Goal: Complete application form: Complete application form

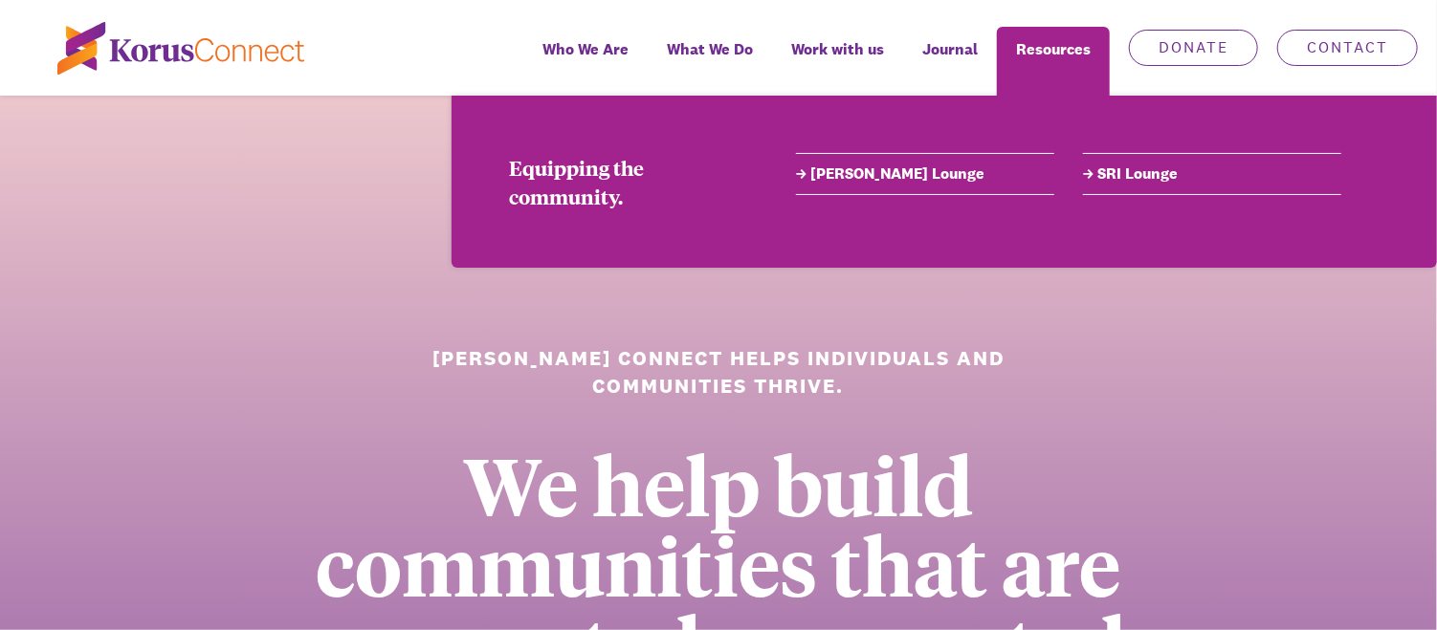
click at [870, 181] on link "[PERSON_NAME] Lounge" at bounding box center [925, 174] width 258 height 23
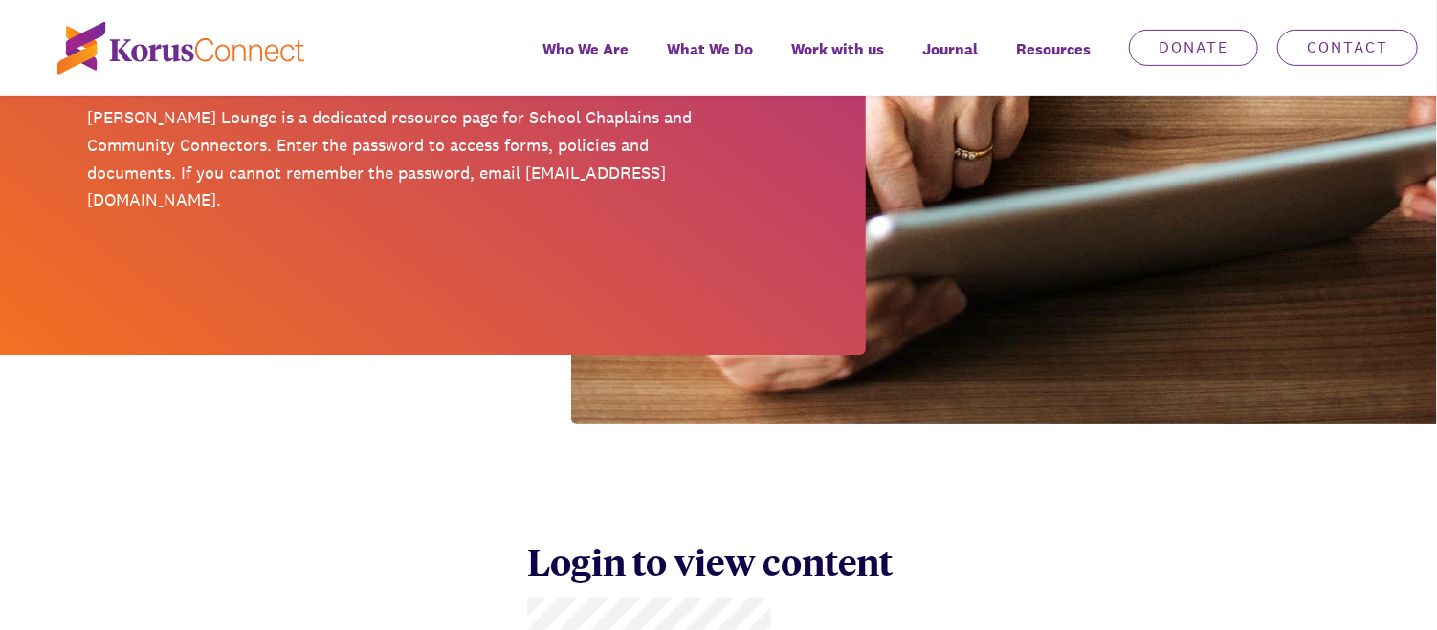
scroll to position [670, 0]
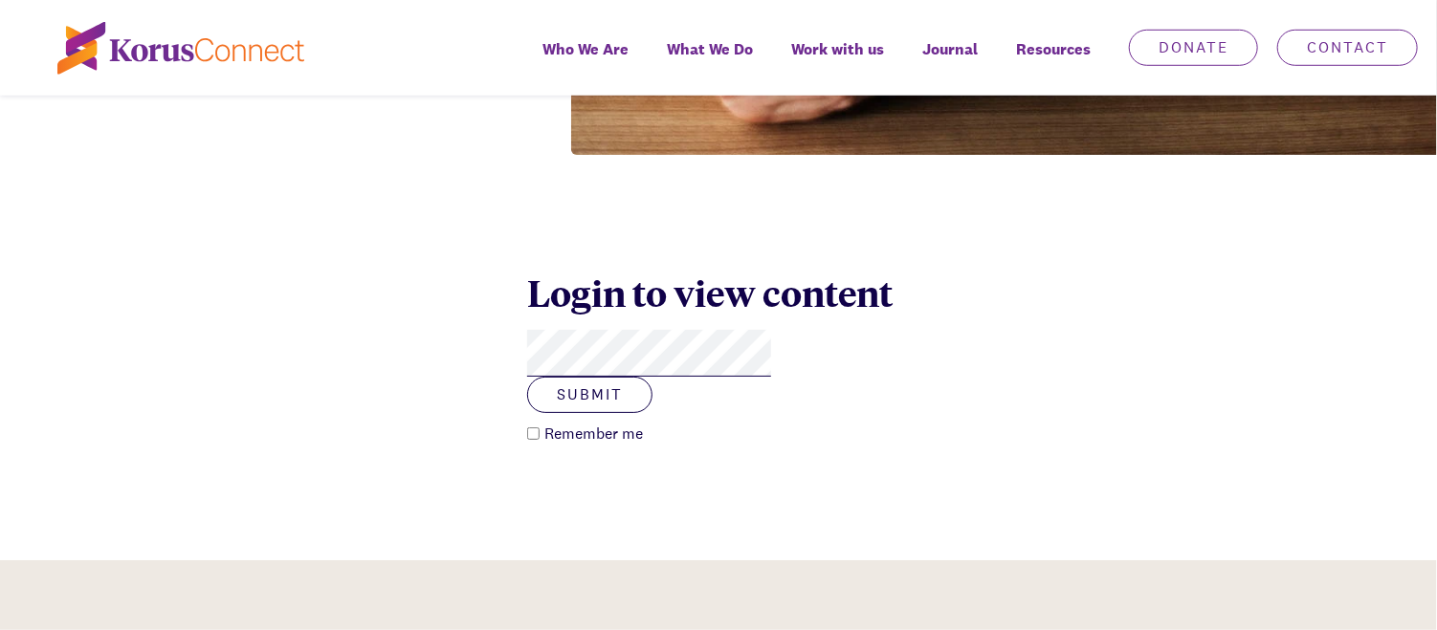
click button "Submit" at bounding box center [589, 395] width 125 height 36
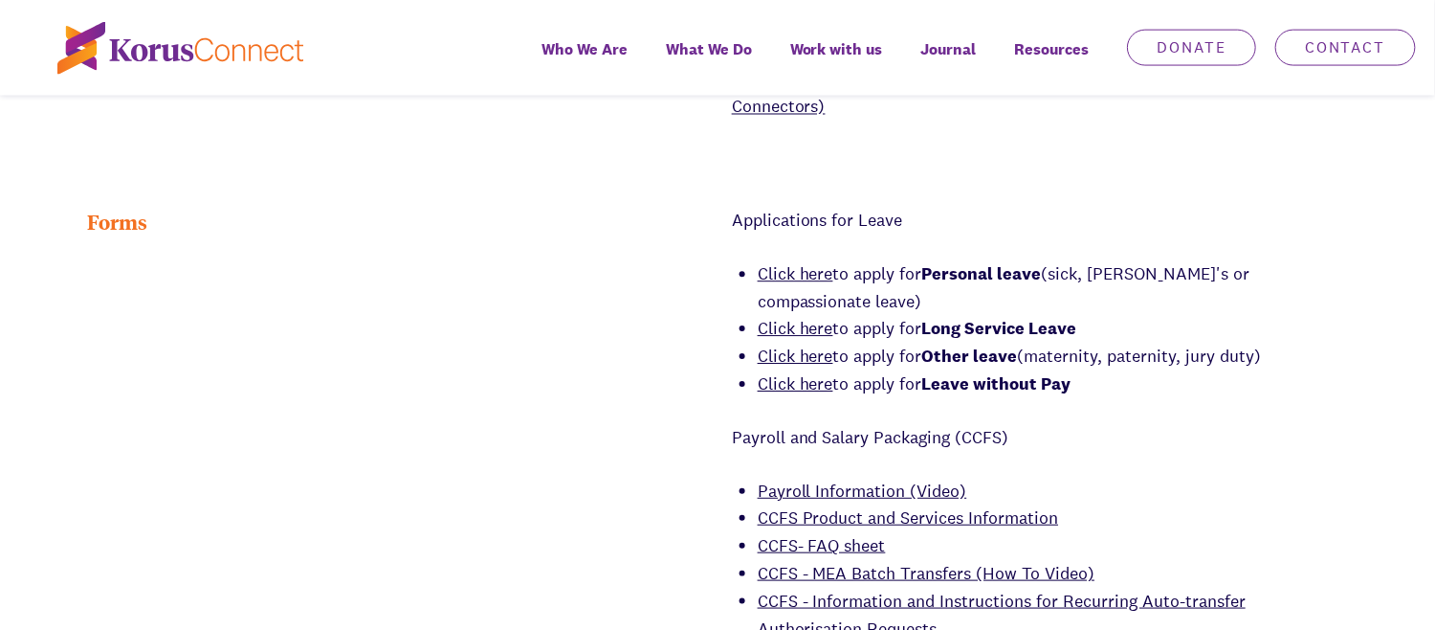
scroll to position [1244, 0]
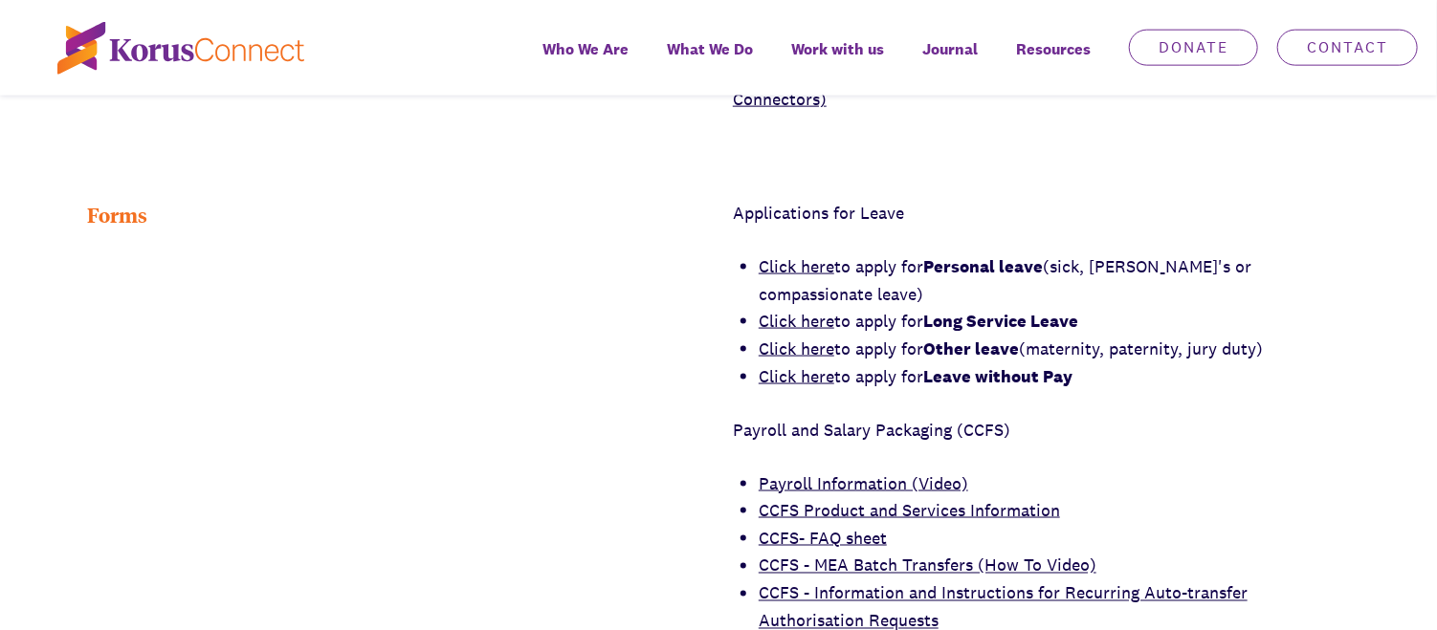
click at [814, 365] on link "Click here" at bounding box center [797, 376] width 76 height 22
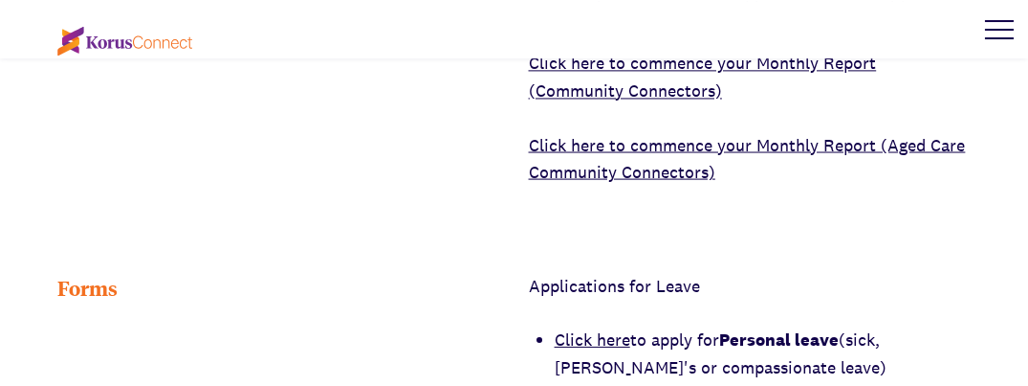
scroll to position [1152, 0]
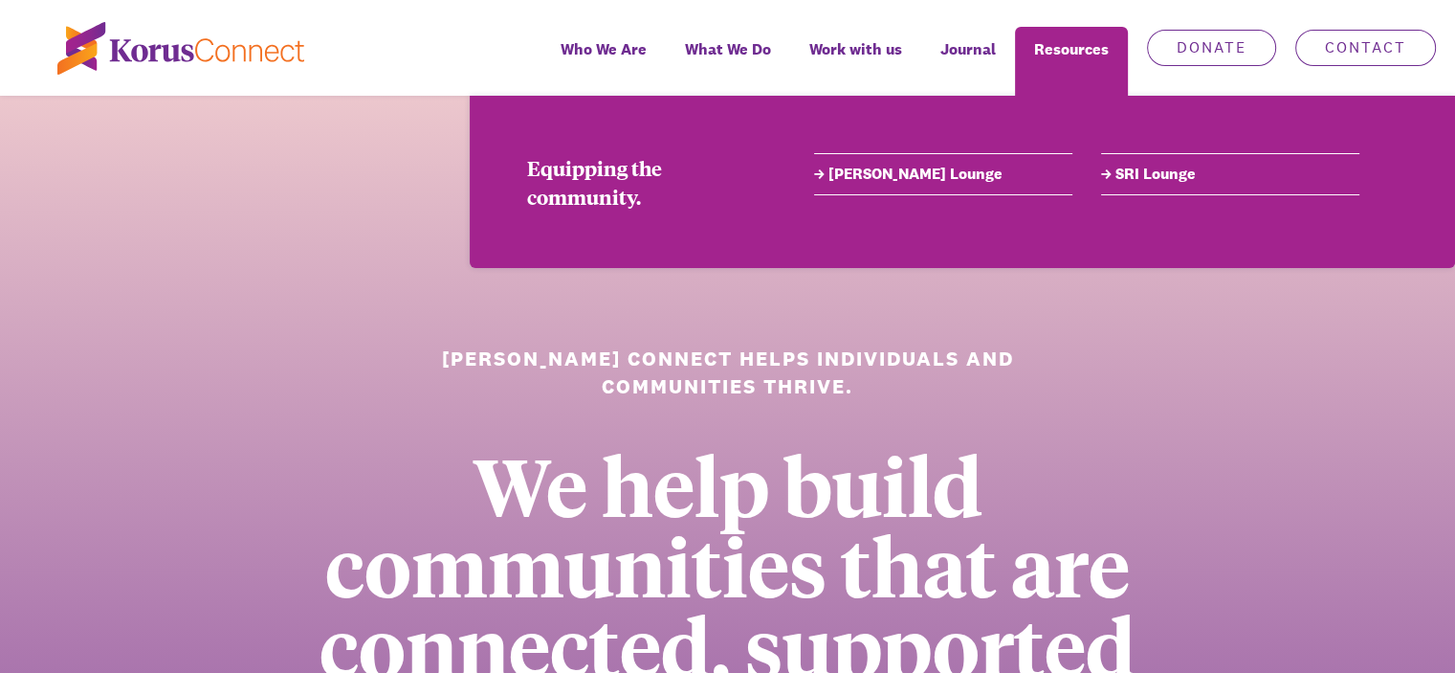
click at [892, 175] on link "[PERSON_NAME] Lounge" at bounding box center [943, 174] width 258 height 23
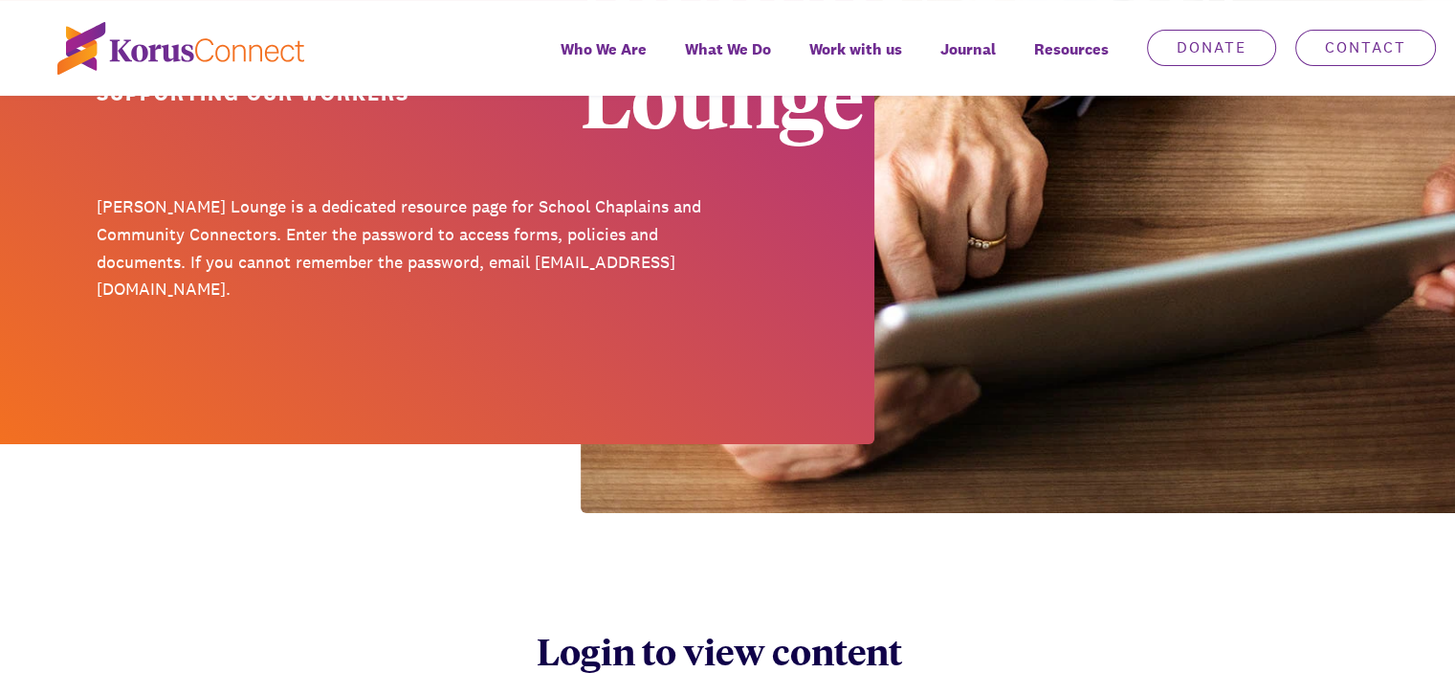
scroll to position [574, 0]
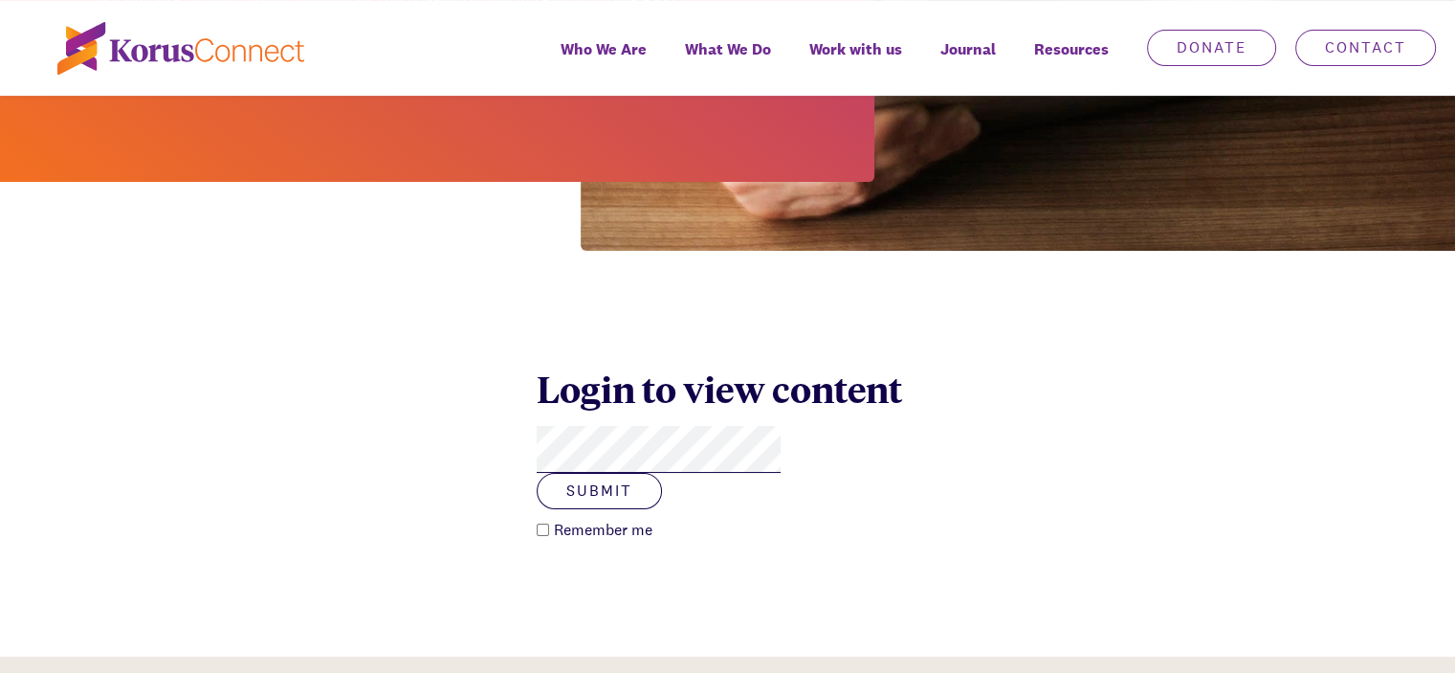
click button "Submit" at bounding box center [599, 491] width 125 height 36
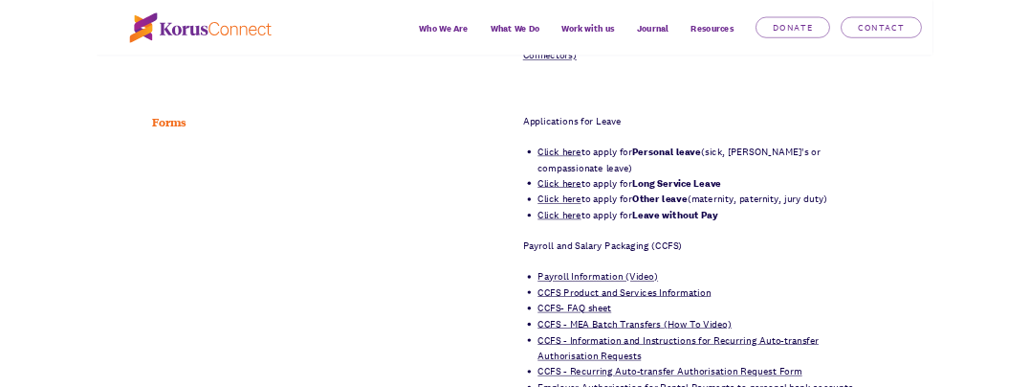
scroll to position [1148, 0]
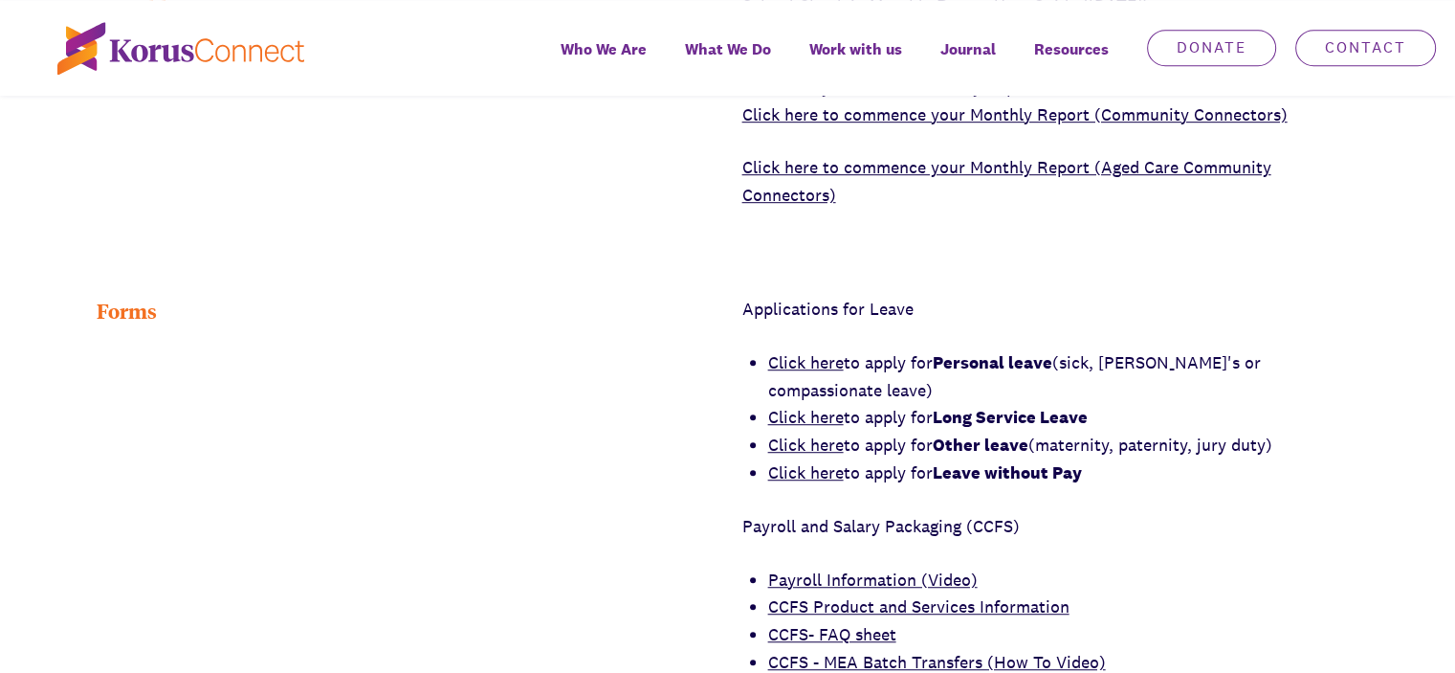
click at [811, 406] on link "Click here" at bounding box center [806, 417] width 76 height 22
click at [808, 461] on link "Click here" at bounding box center [806, 472] width 76 height 22
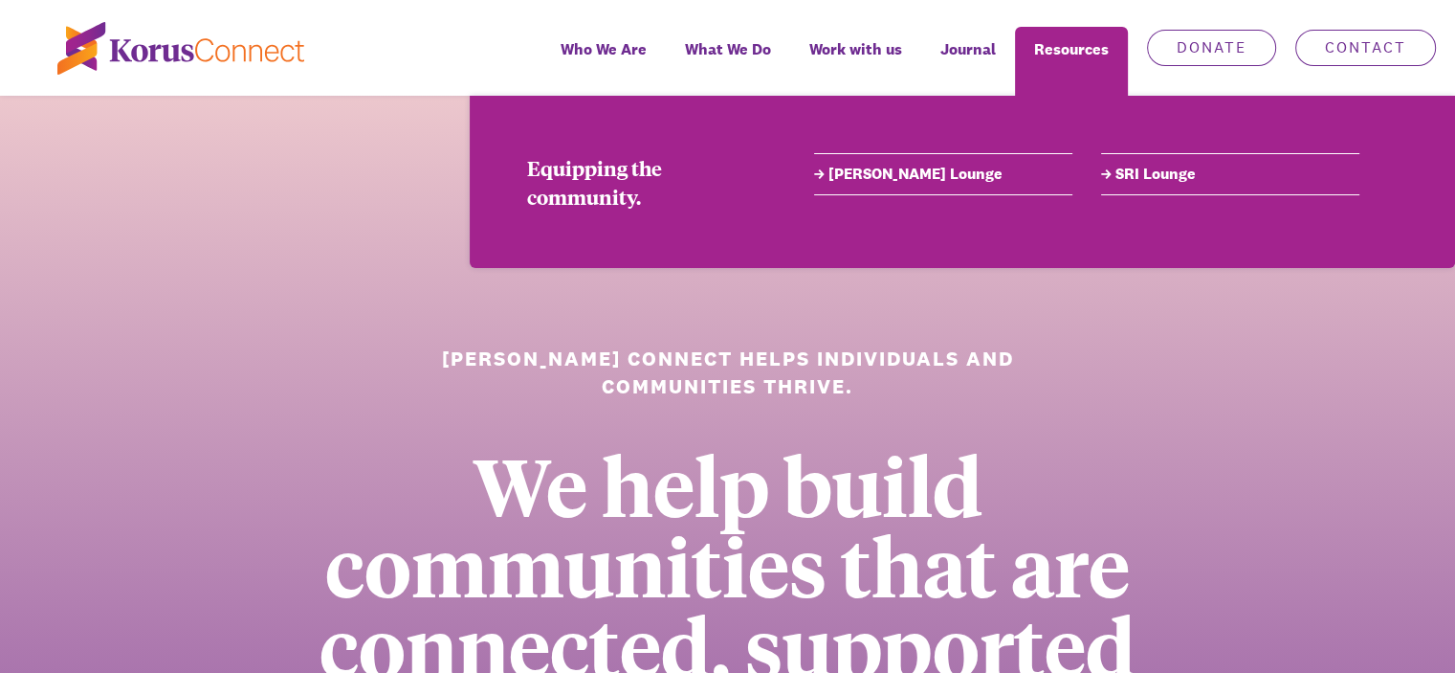
click at [882, 171] on link "[PERSON_NAME] Lounge" at bounding box center [943, 174] width 258 height 23
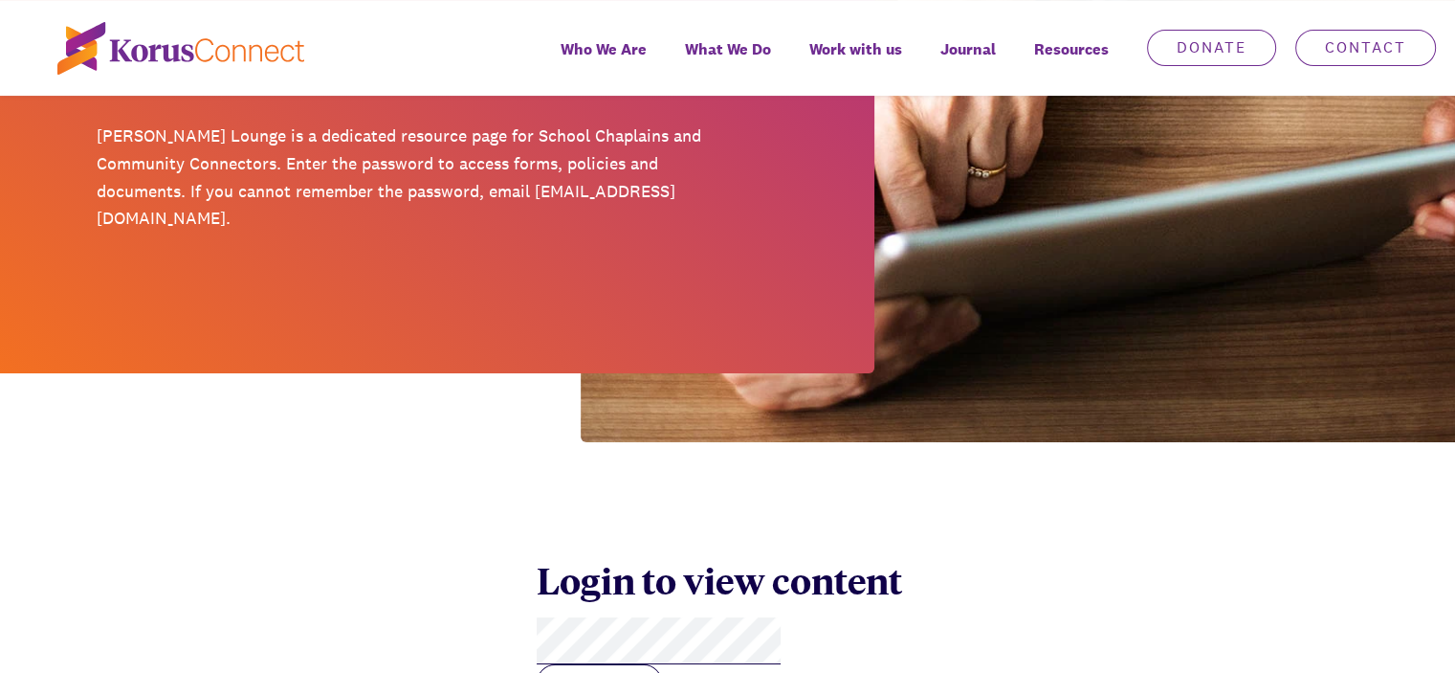
scroll to position [670, 0]
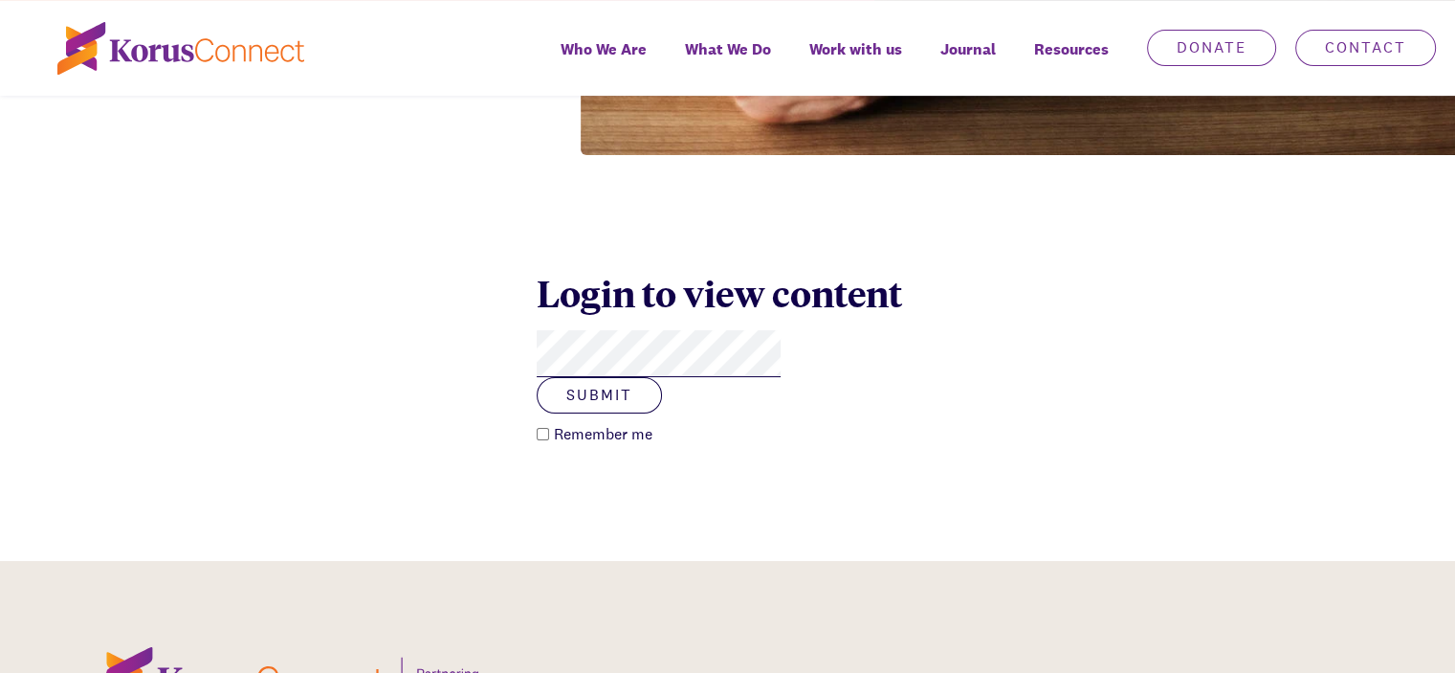
click button "Submit" at bounding box center [599, 395] width 125 height 36
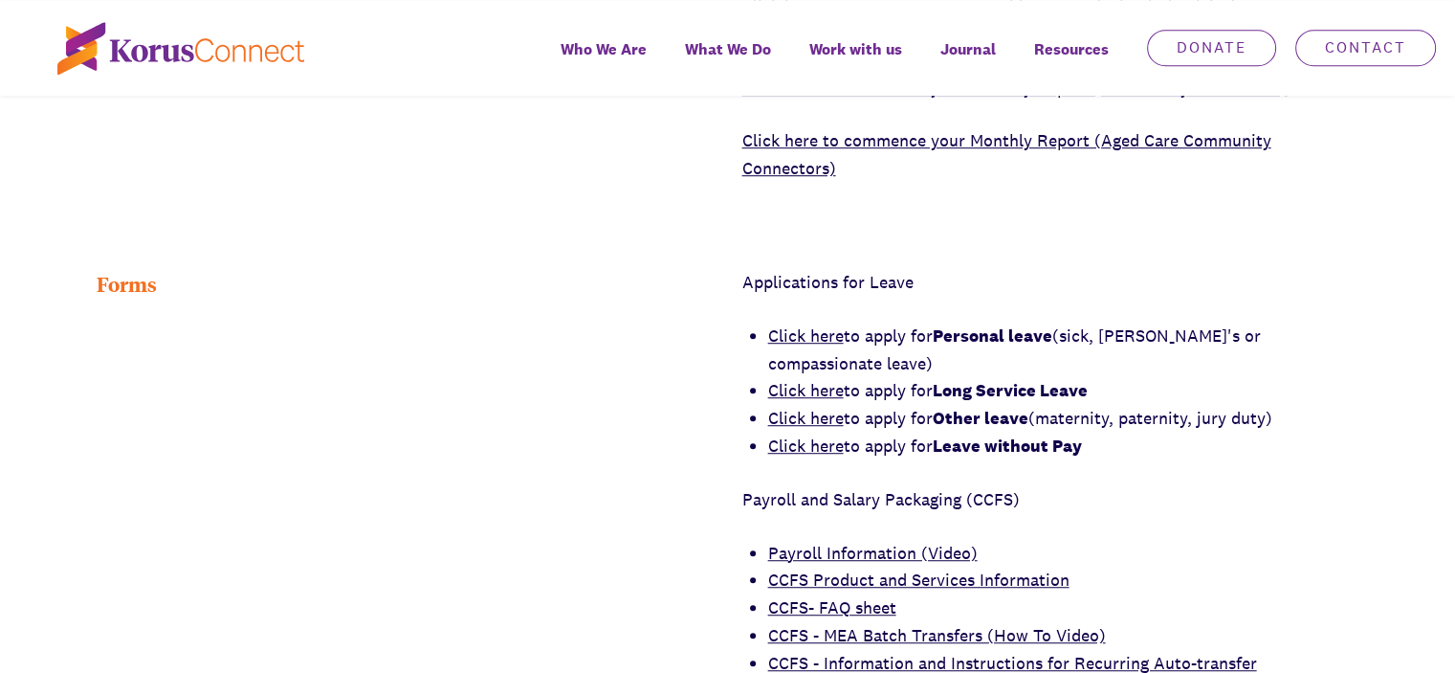
scroll to position [1148, 0]
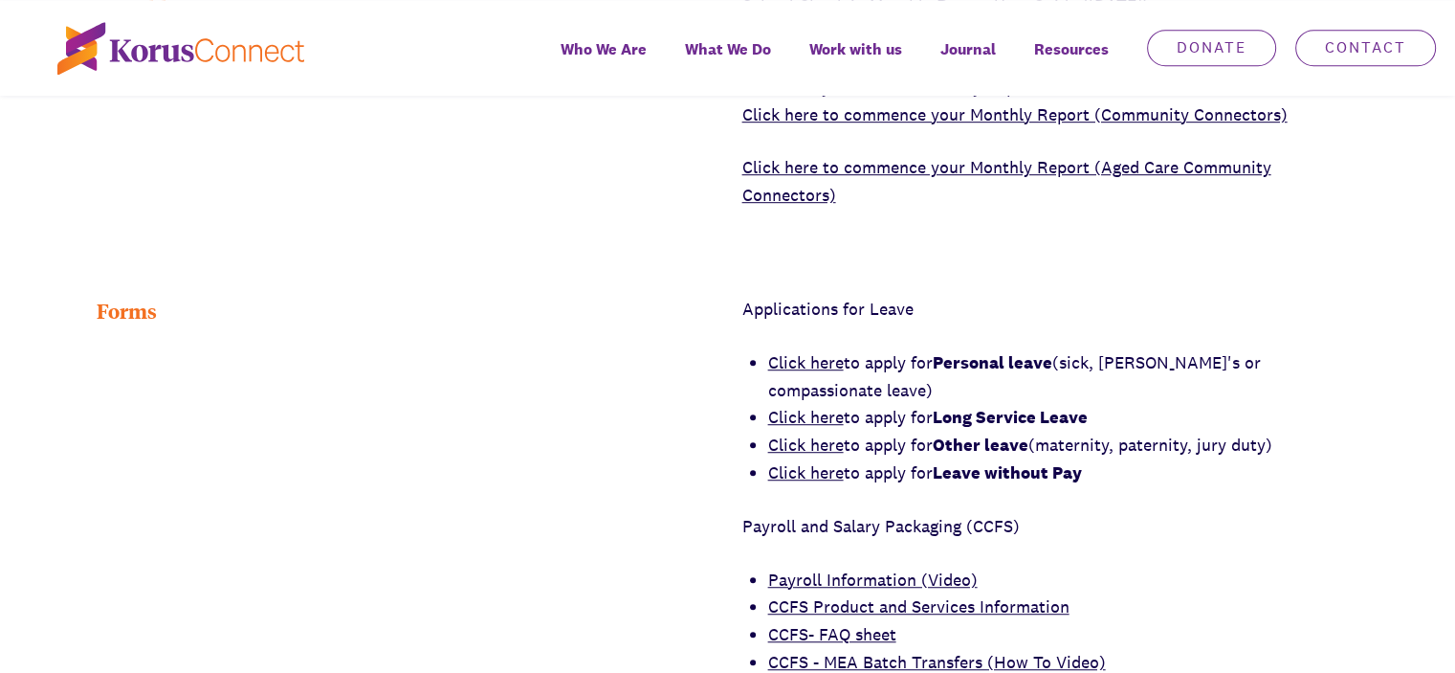
click at [812, 406] on link "Click here" at bounding box center [806, 417] width 76 height 22
click at [806, 433] on link "Click here" at bounding box center [806, 444] width 76 height 22
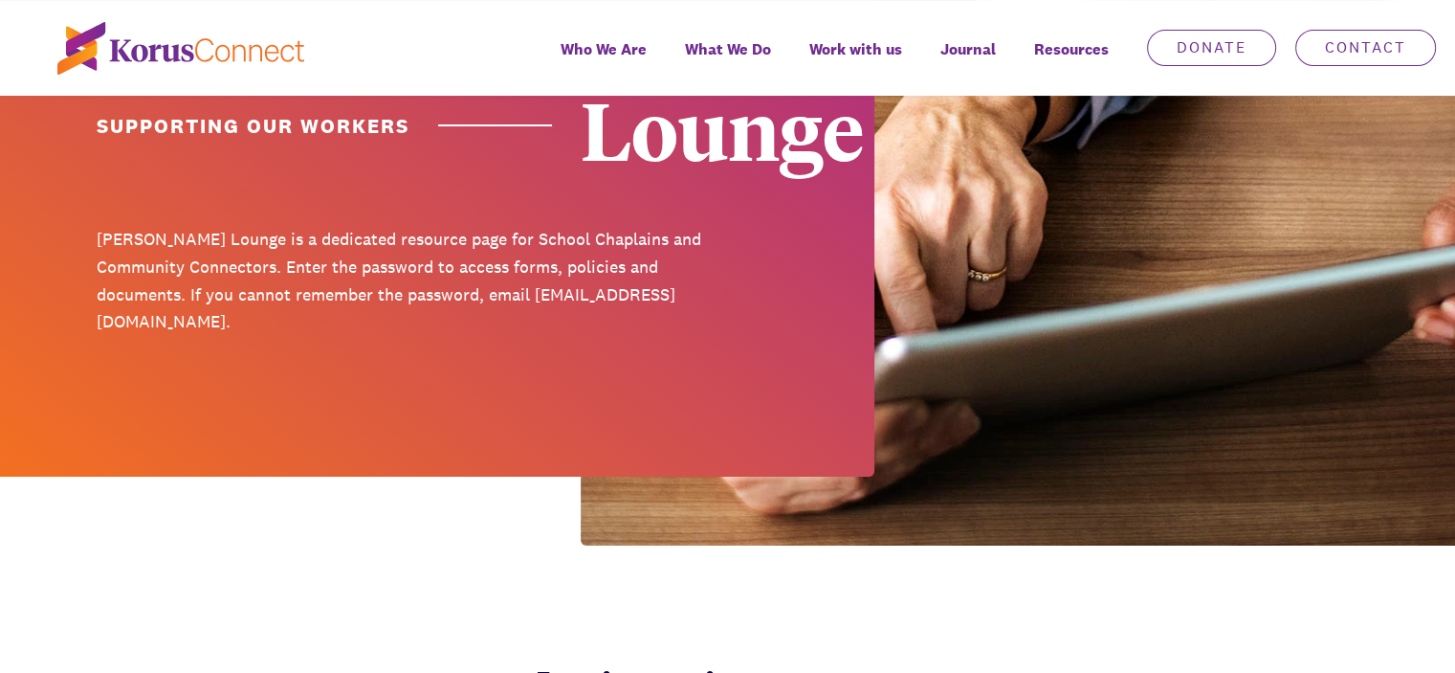
scroll to position [383, 0]
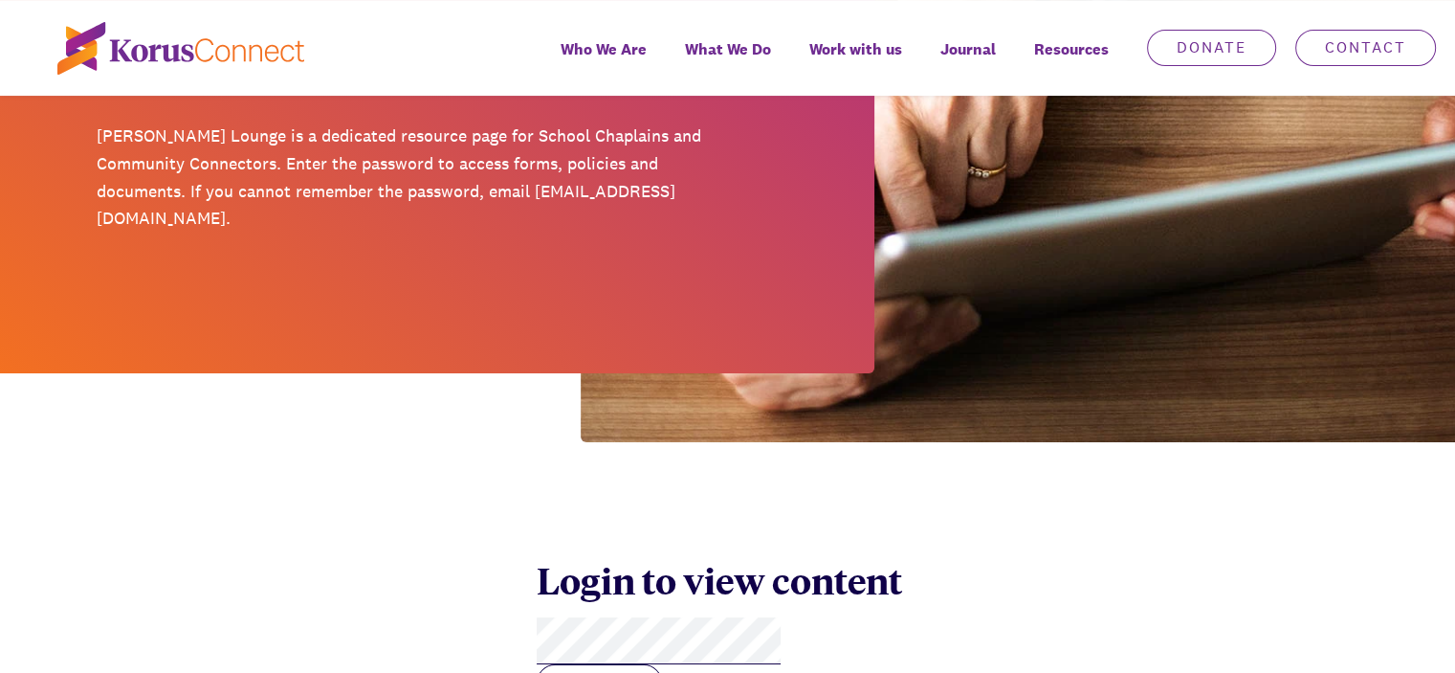
checkbox input "true"
click at [662, 664] on button "Submit" at bounding box center [599, 682] width 125 height 36
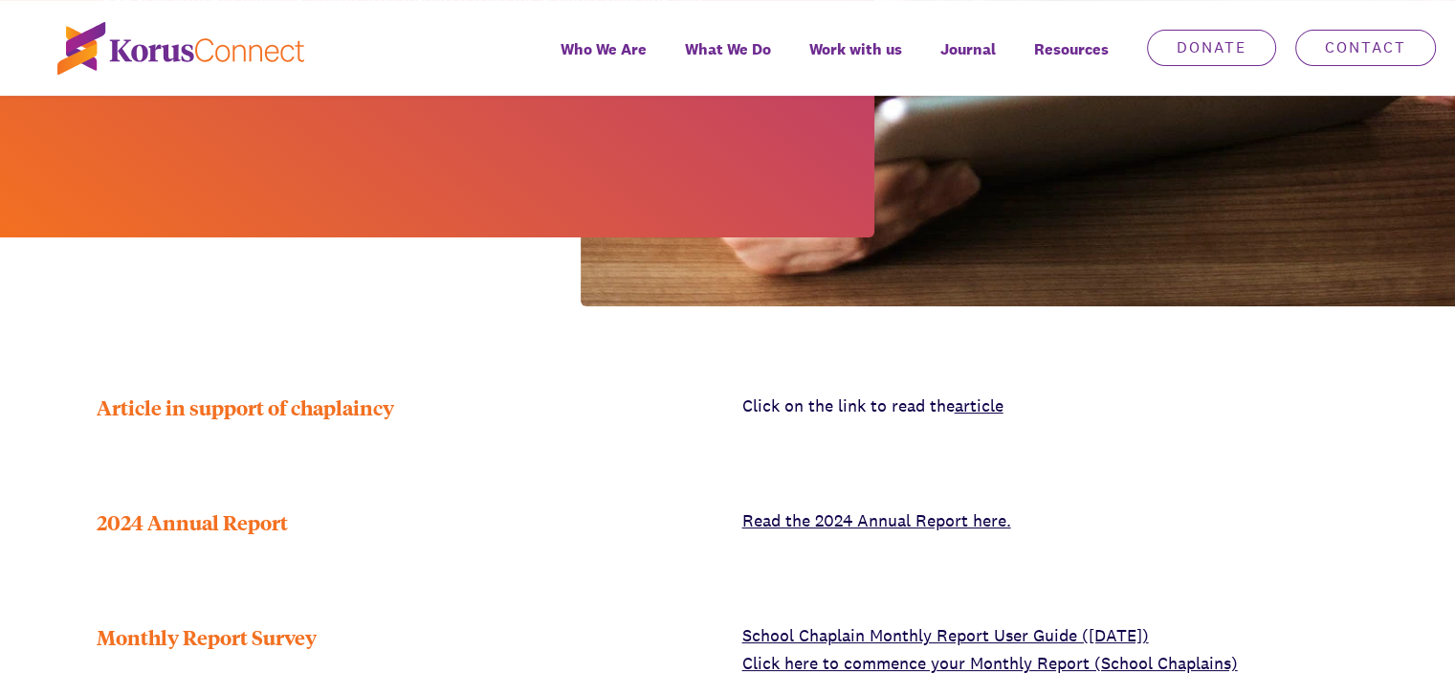
scroll to position [765, 0]
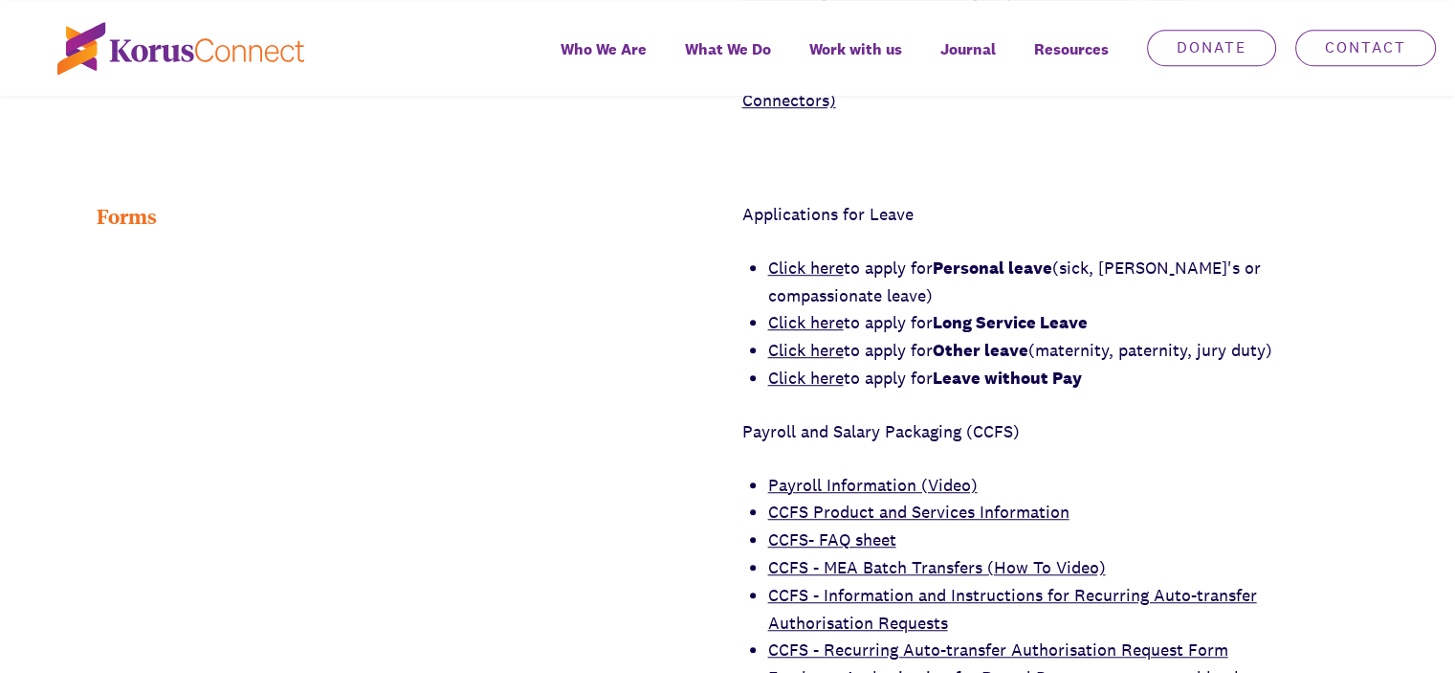
scroll to position [1244, 0]
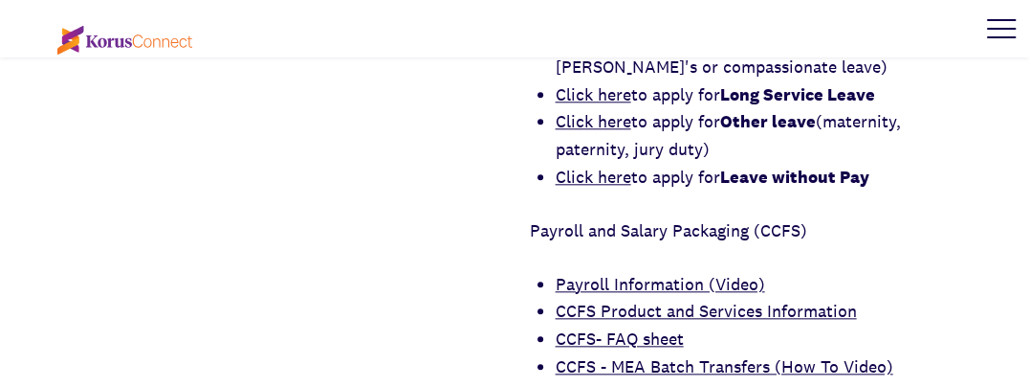
scroll to position [1339, 0]
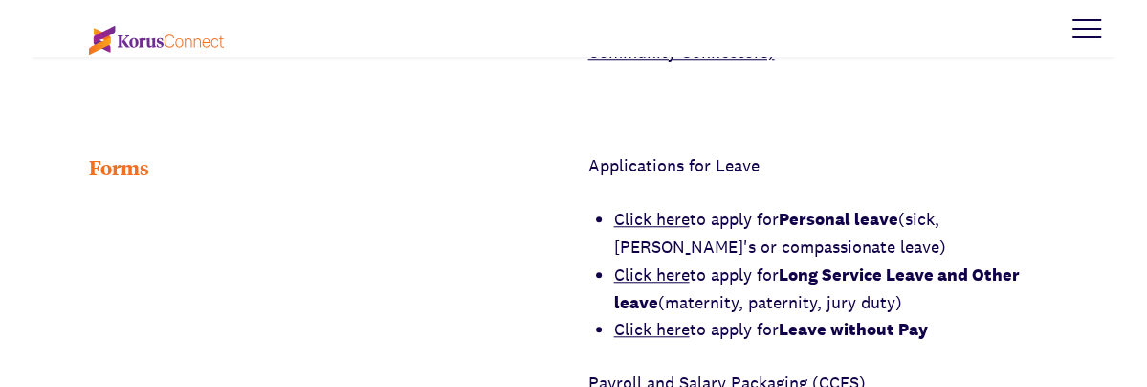
scroll to position [1216, 0]
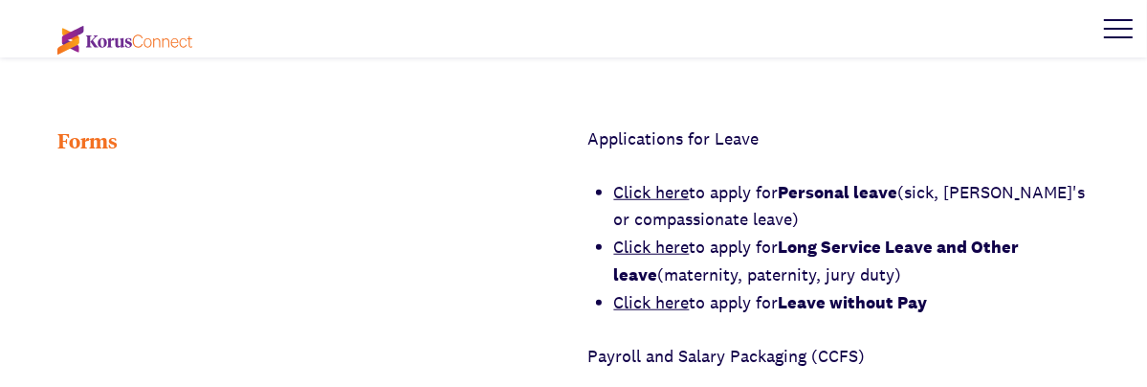
click at [643, 297] on link "Click here" at bounding box center [652, 302] width 76 height 22
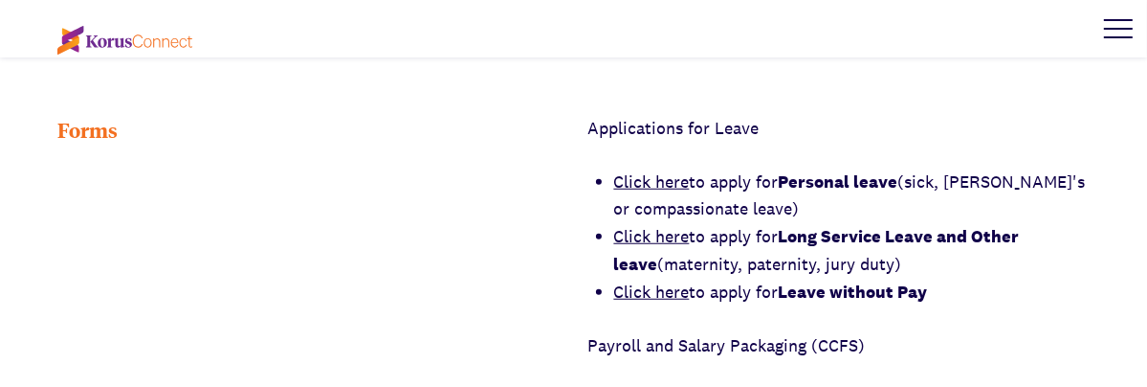
scroll to position [1025, 0]
